Goal: Navigation & Orientation: Find specific page/section

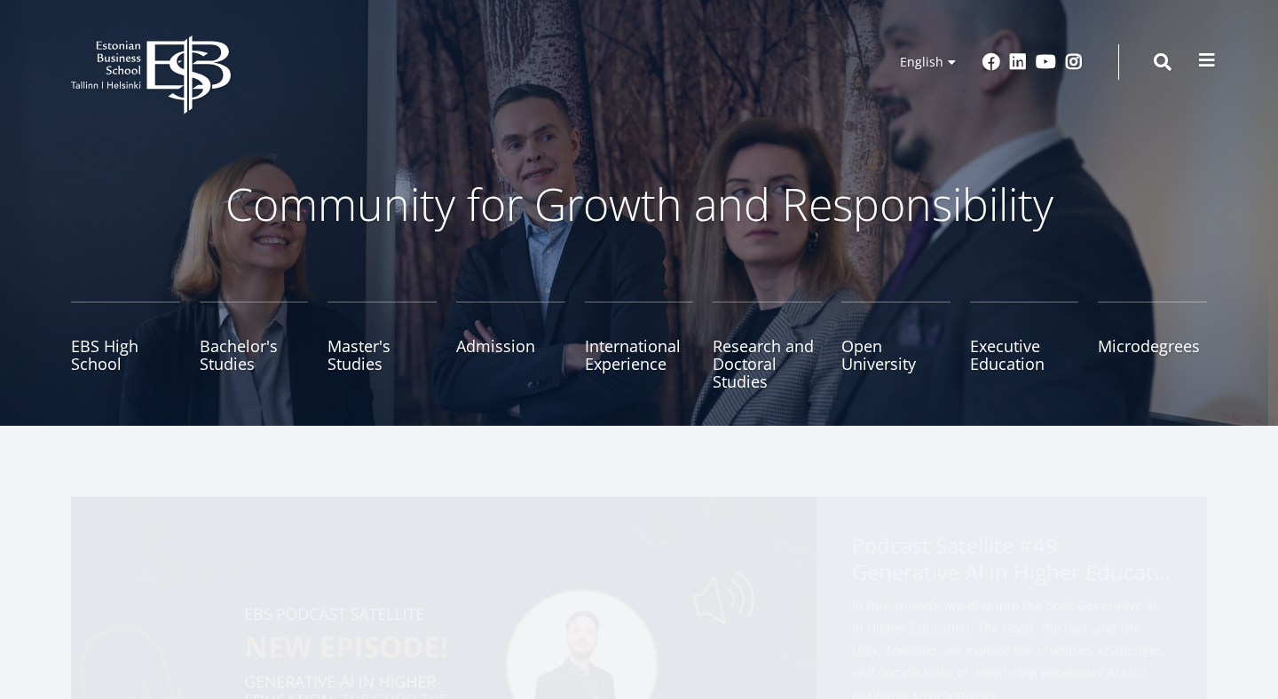
click at [1202, 66] on span at bounding box center [1207, 60] width 18 height 18
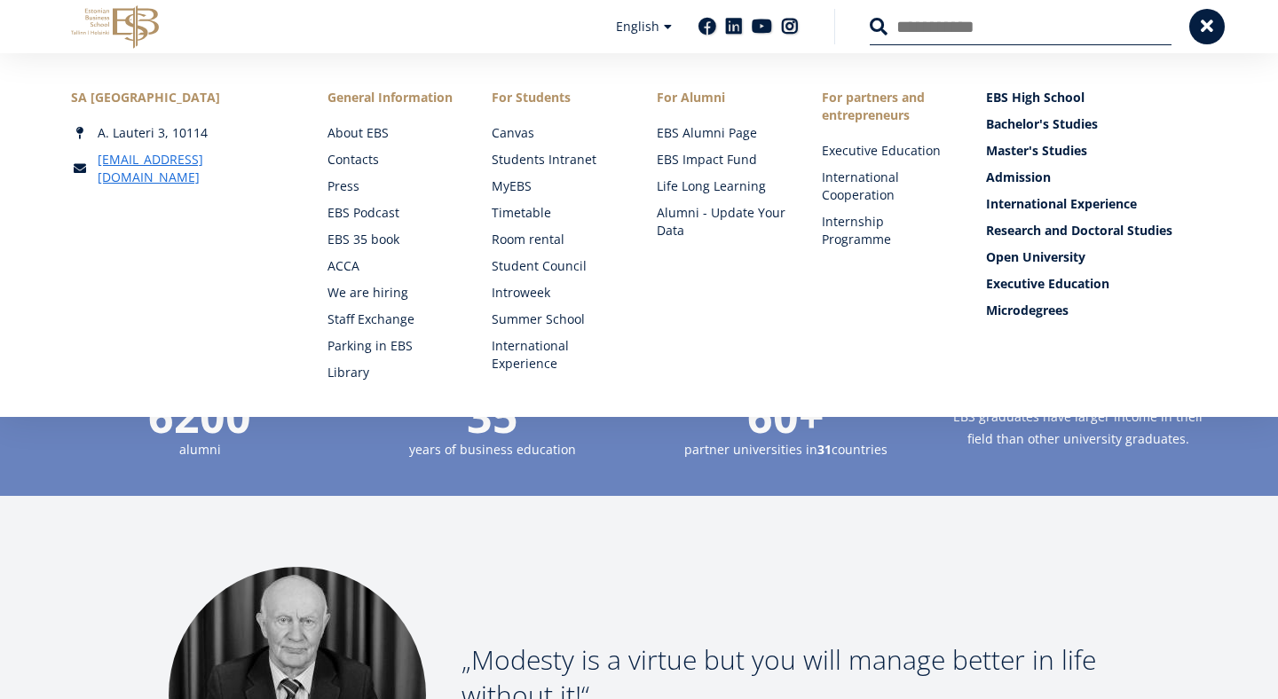
scroll to position [1838, 0]
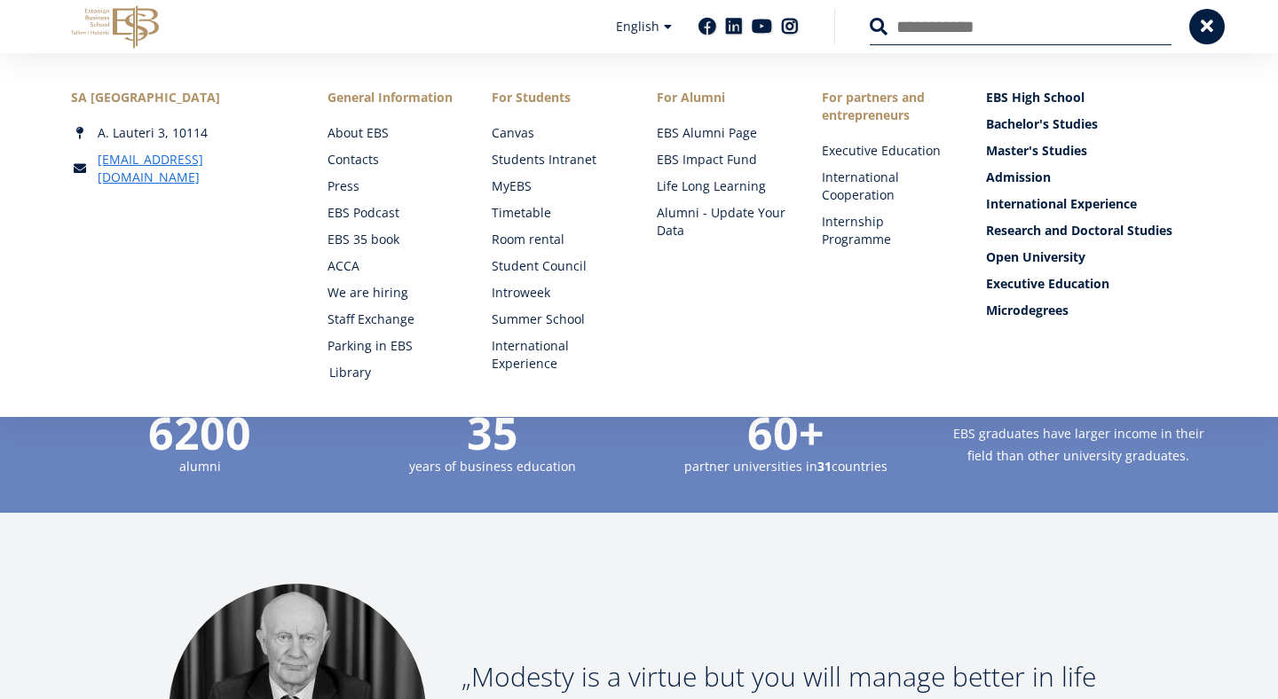
click at [358, 373] on link "Library" at bounding box center [394, 373] width 130 height 18
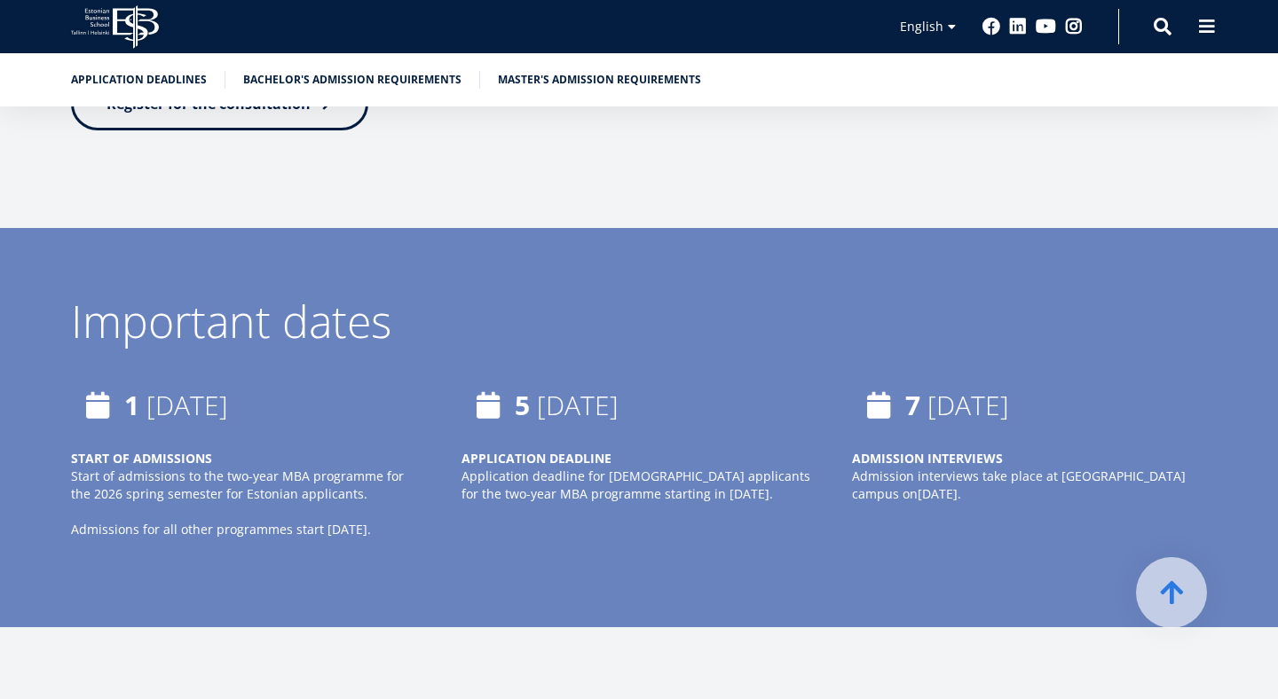
scroll to position [975, 0]
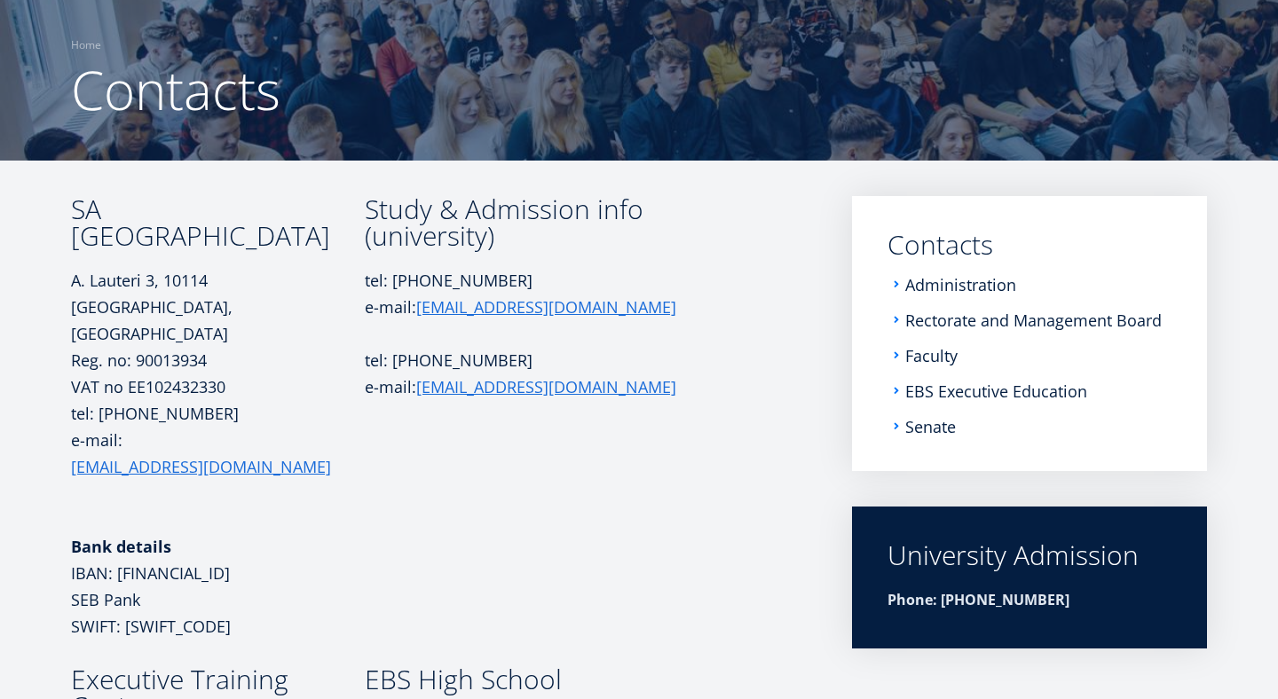
scroll to position [122, 0]
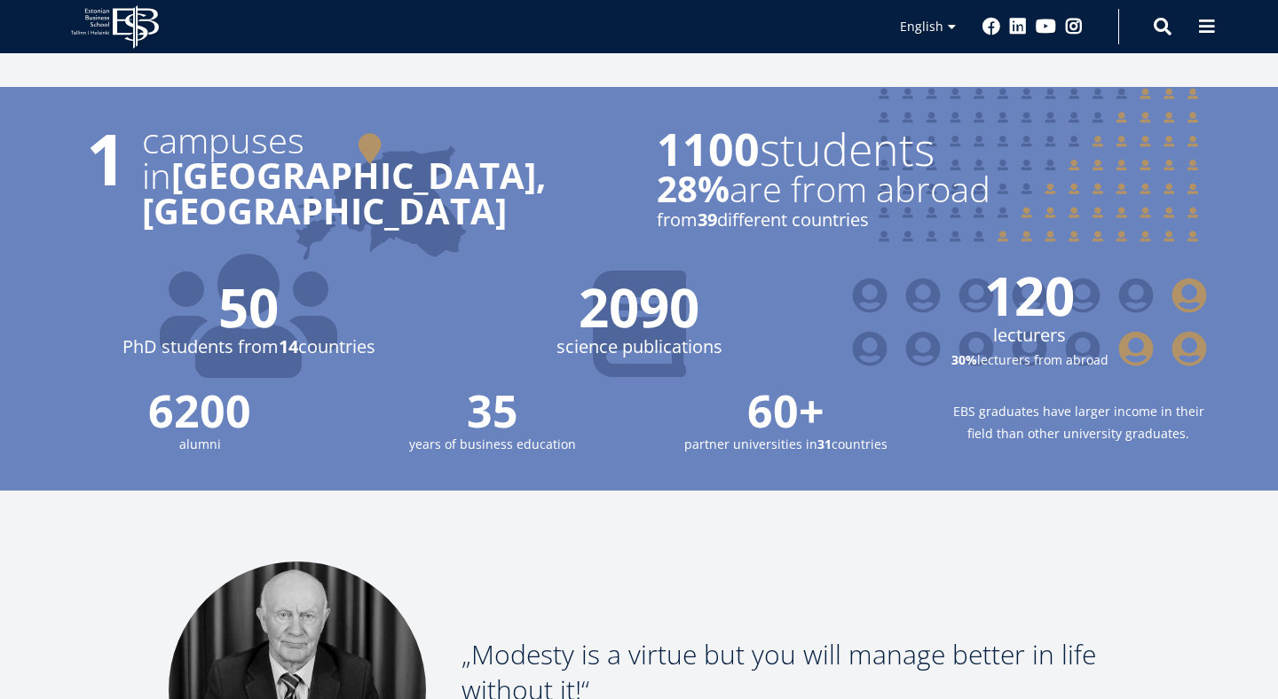
scroll to position [1838, 0]
